Goal: Transaction & Acquisition: Obtain resource

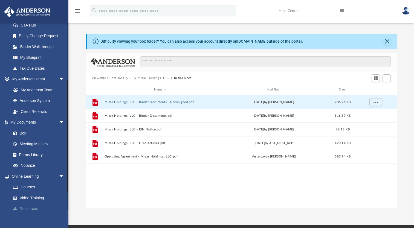
scroll to position [118, 0]
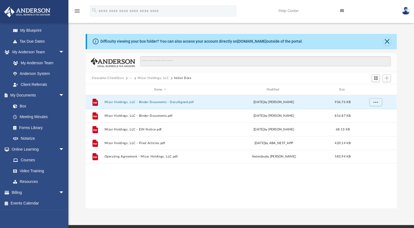
click at [114, 78] on button "Viewable-ClientDocs" at bounding box center [108, 78] width 32 height 5
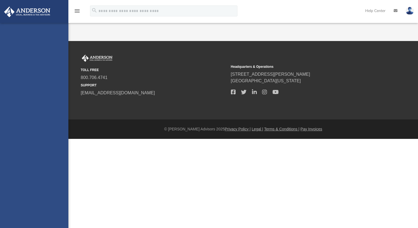
click at [253, 125] on div "TOLL FREE 800.706.4741 SUPPORT [EMAIL_ADDRESS][DOMAIN_NAME] Headquarters & Oper…" at bounding box center [209, 90] width 418 height 98
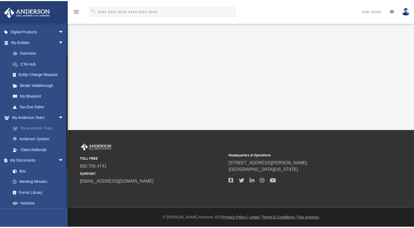
scroll to position [118, 0]
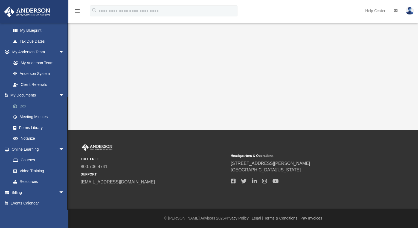
click at [26, 108] on link "Box" at bounding box center [40, 106] width 65 height 11
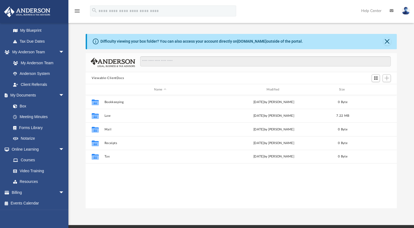
scroll to position [120, 307]
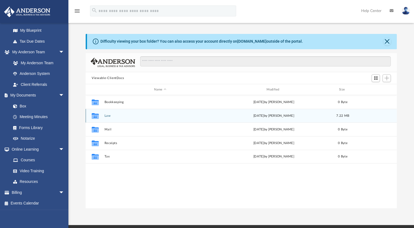
click at [108, 117] on button "Law" at bounding box center [160, 116] width 111 height 4
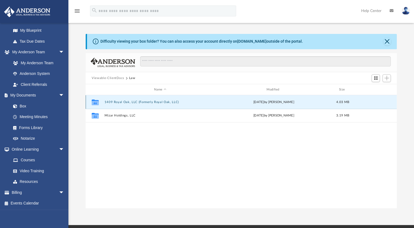
click at [118, 104] on button "1409 Royal Oak, LLC (Formerly Royal Oak, LLC)" at bounding box center [160, 103] width 111 height 4
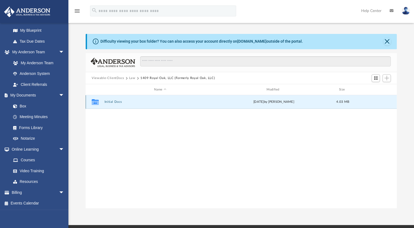
click at [118, 104] on button "Initial Docs" at bounding box center [160, 102] width 111 height 4
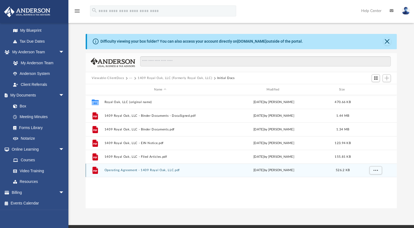
click at [151, 173] on div "File Operating Agreement - 1409 Royal Oak, LLC.pdf Wed Aug 20 2025 by Laura Hun…" at bounding box center [241, 171] width 311 height 14
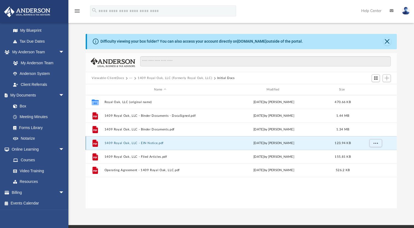
click at [127, 142] on button "1409 Royal Oak, LLC - EIN Notice.pdf" at bounding box center [160, 144] width 111 height 4
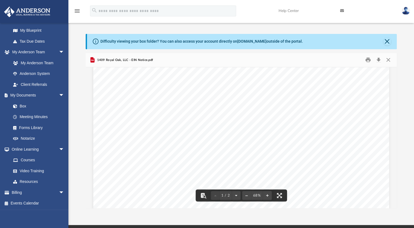
scroll to position [121, 0]
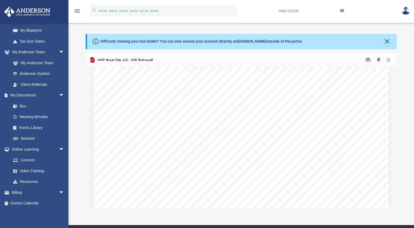
click at [379, 59] on button "Download" at bounding box center [379, 60] width 10 height 8
